Goal: Information Seeking & Learning: Check status

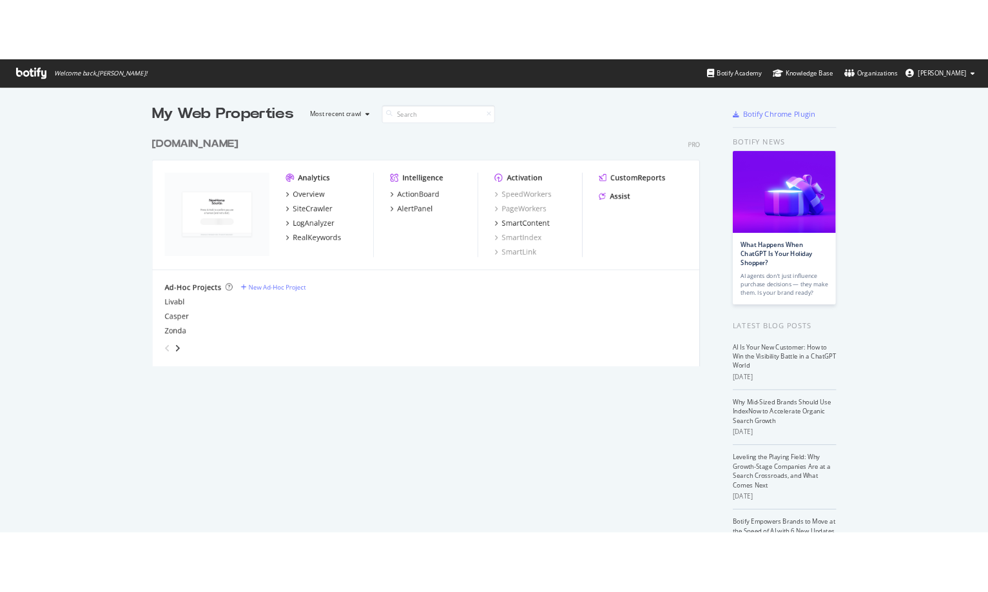
scroll to position [583, 1218]
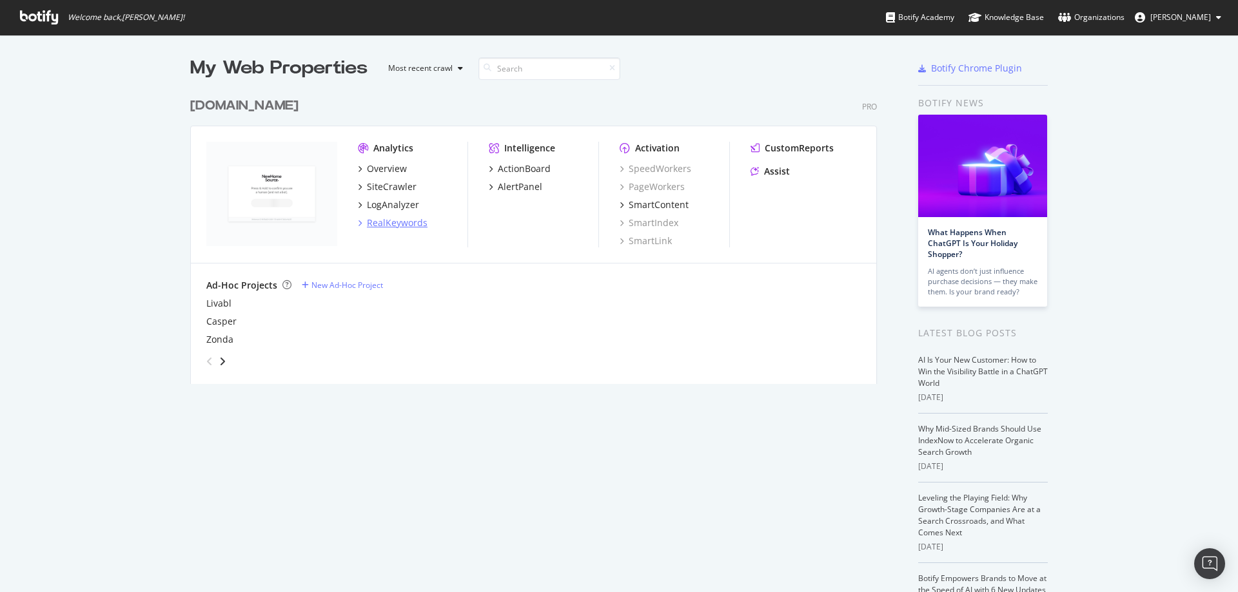
click at [399, 223] on div "RealKeywords" at bounding box center [397, 223] width 61 height 13
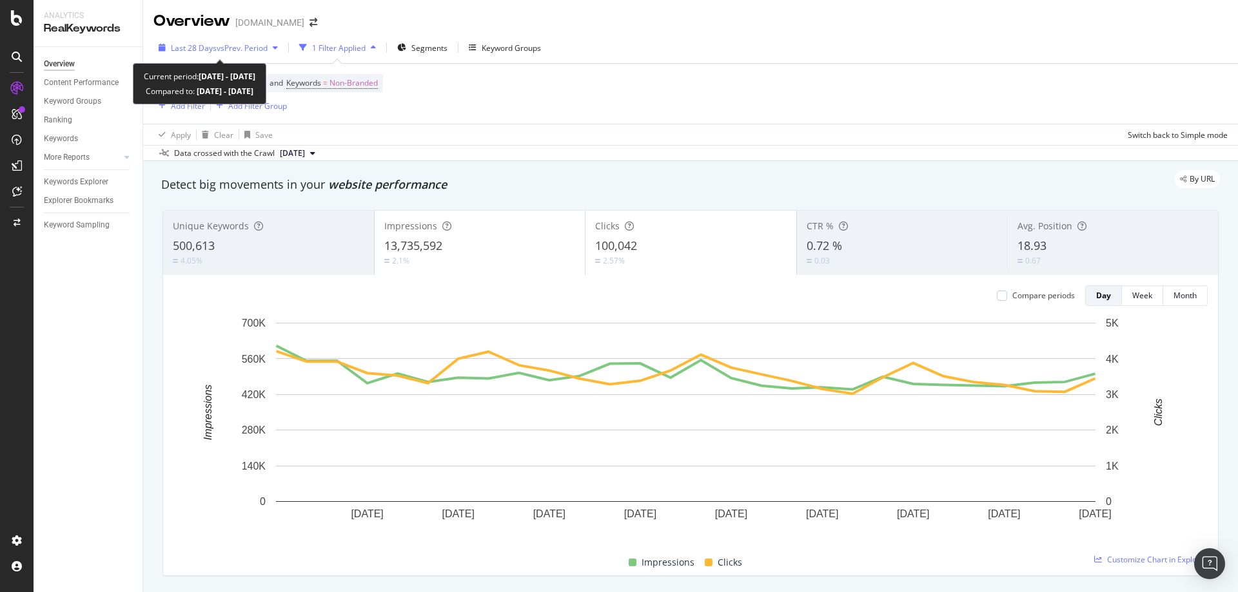
click at [249, 51] on span "vs Prev. Period" at bounding box center [242, 48] width 51 height 11
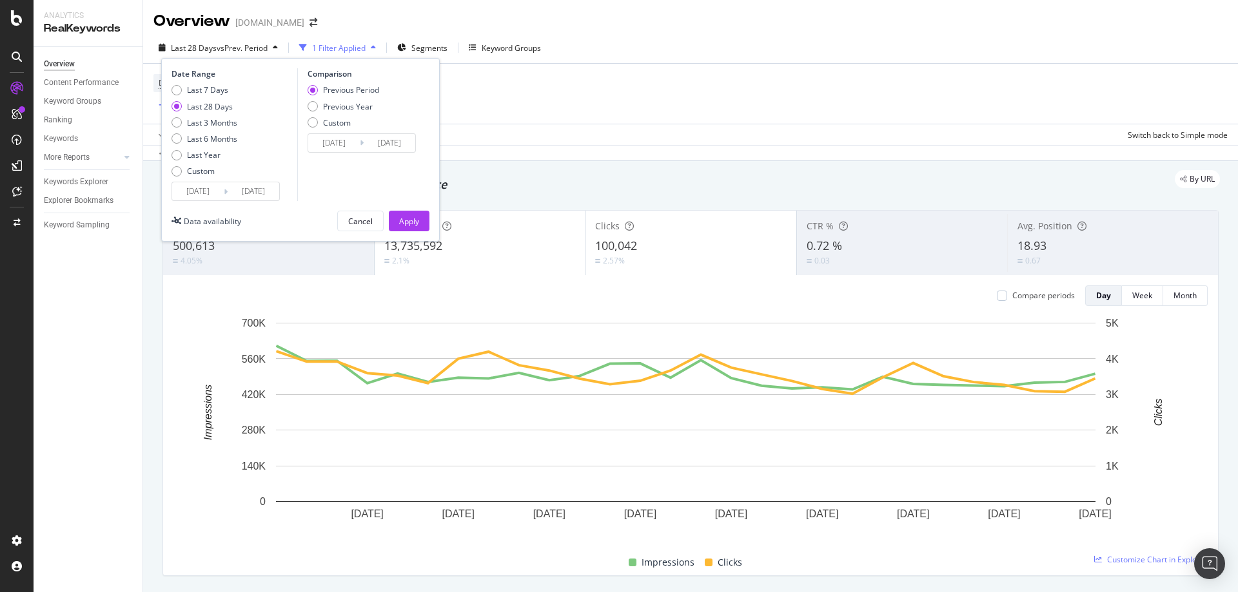
click at [195, 189] on input "[DATE]" at bounding box center [198, 191] width 52 height 18
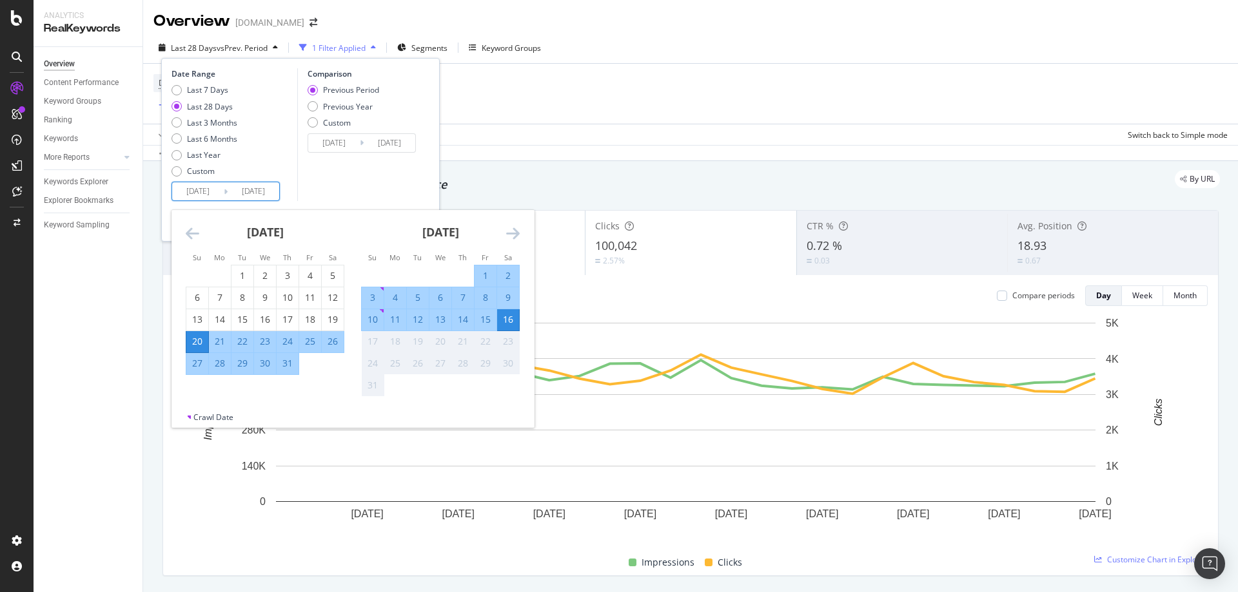
click at [484, 268] on div "1" at bounding box center [485, 276] width 22 height 21
type input "[DATE]"
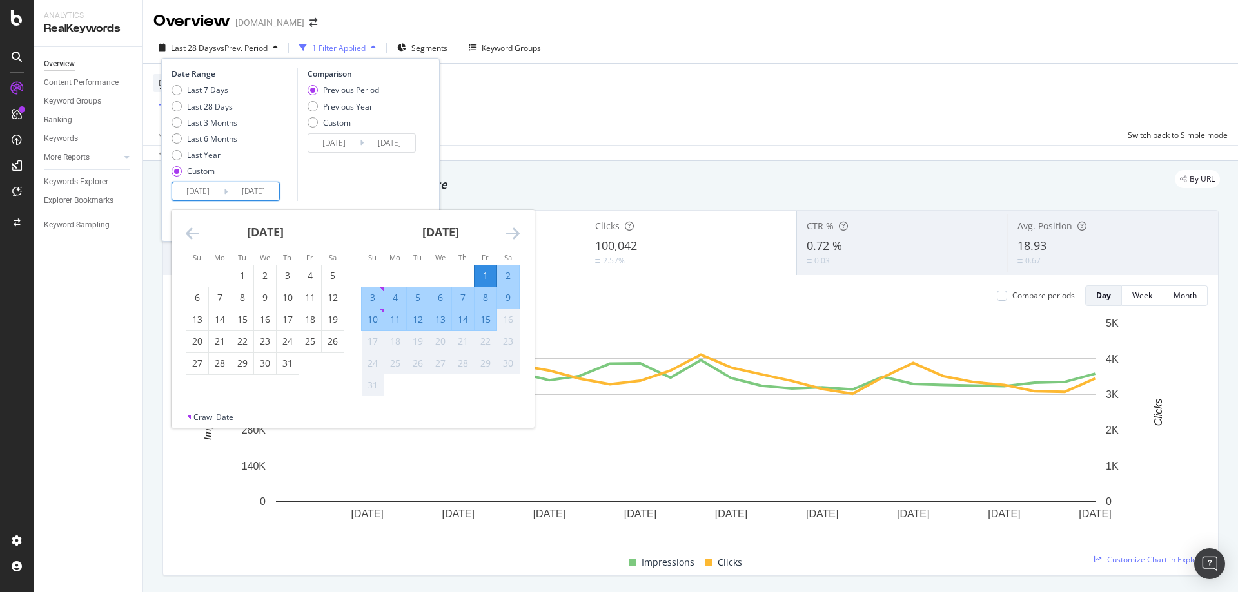
click at [340, 188] on div "Comparison Previous Period Previous Year Custom [DATE] Navigate forward to inte…" at bounding box center [358, 134] width 122 height 133
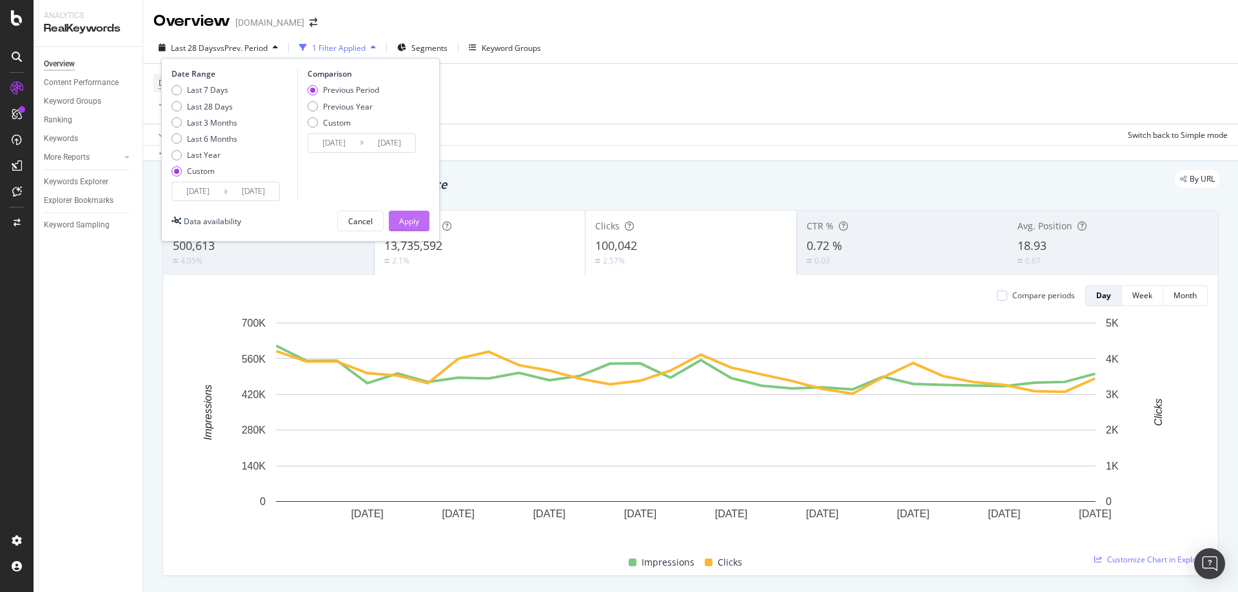
click at [420, 222] on button "Apply" at bounding box center [409, 221] width 41 height 21
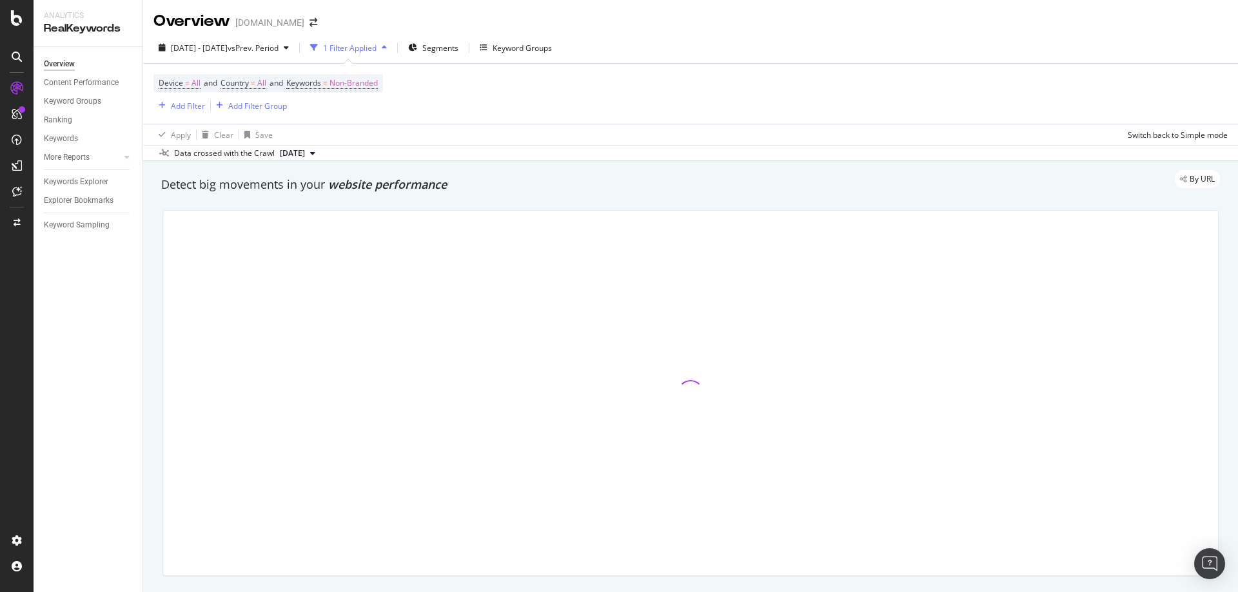
click at [415, 231] on div at bounding box center [690, 393] width 1055 height 365
